Goal: Find contact information: Find contact information

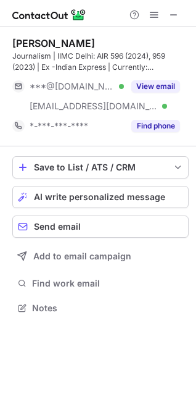
scroll to position [299, 196]
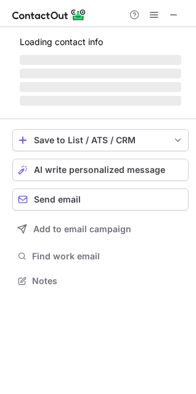
scroll to position [269, 196]
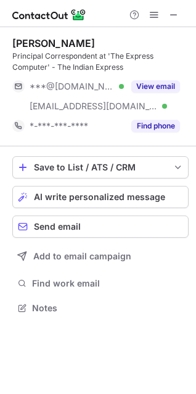
scroll to position [299, 196]
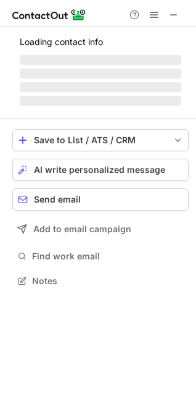
scroll to position [299, 196]
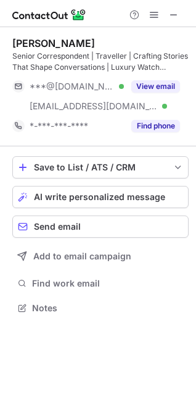
scroll to position [299, 196]
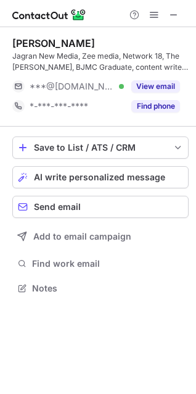
scroll to position [280, 196]
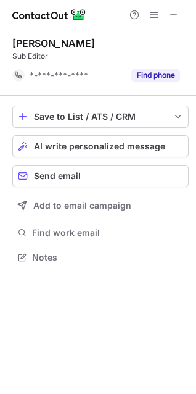
scroll to position [249, 196]
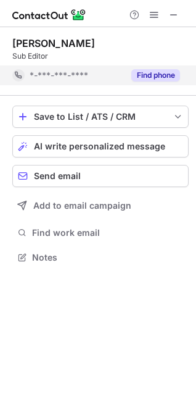
click at [149, 72] on button "Find phone" at bounding box center [156, 75] width 49 height 12
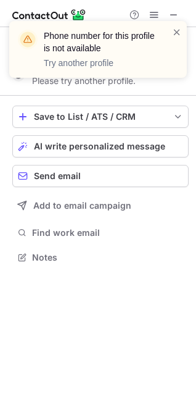
click at [174, 14] on div "Phone number for this profile is not available Try another profile" at bounding box center [98, 54] width 198 height 91
click at [172, 17] on div "Phone number for this profile is not available Try another profile" at bounding box center [98, 54] width 198 height 91
